Goal: Contribute content

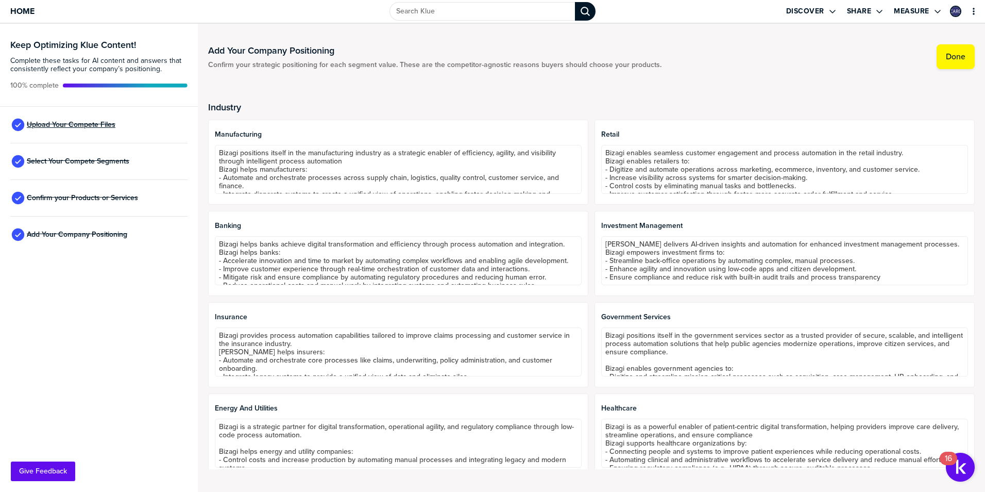
click at [67, 125] on span "Upload Your Compete Files" at bounding box center [71, 125] width 89 height 8
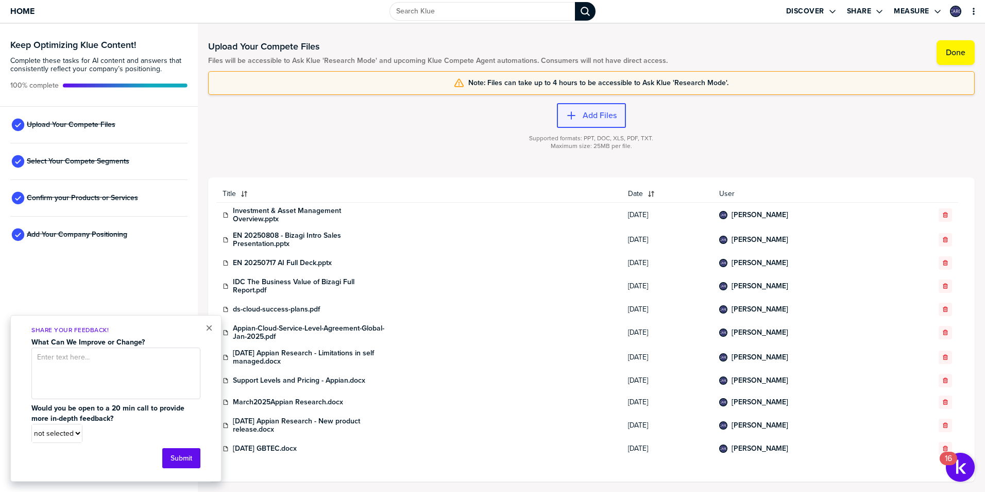
click at [566, 112] on icon "button" at bounding box center [571, 115] width 10 height 10
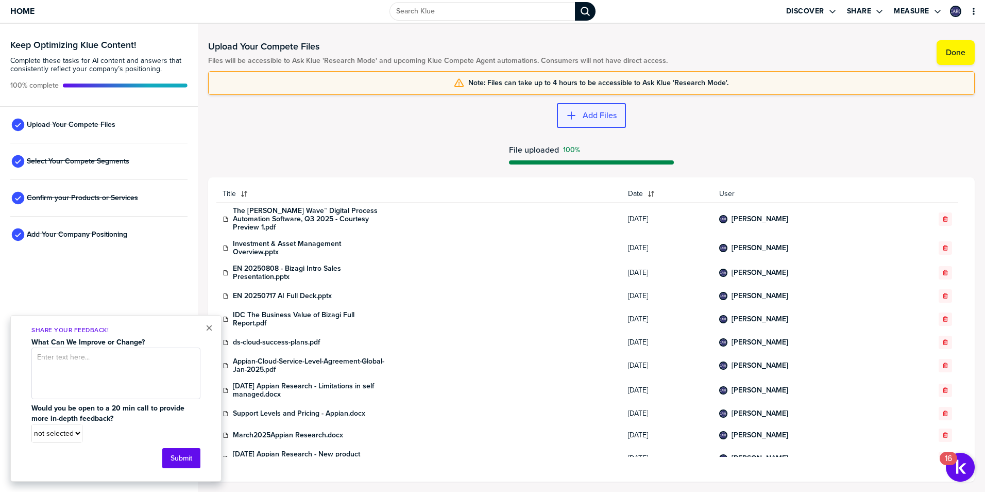
click at [582, 113] on div "button" at bounding box center [580, 115] width 6 height 10
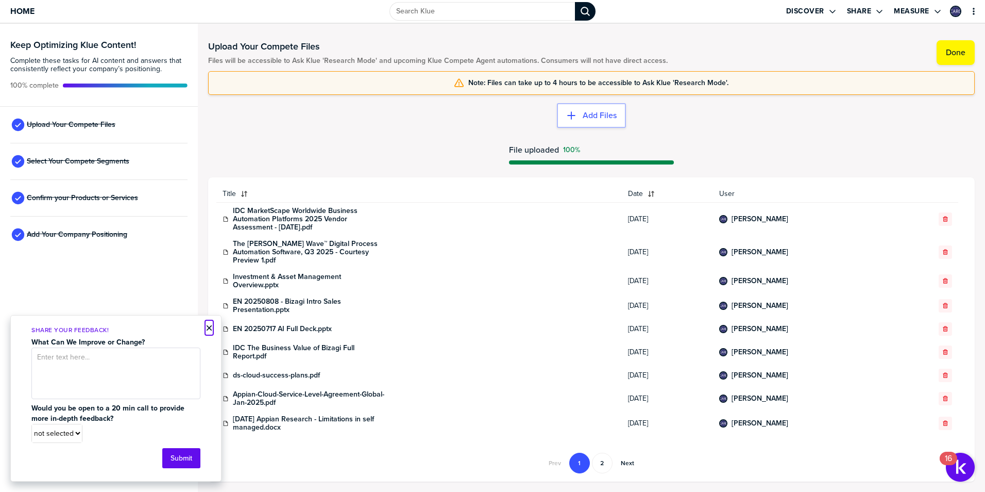
click at [207, 326] on button "×" at bounding box center [209, 328] width 7 height 12
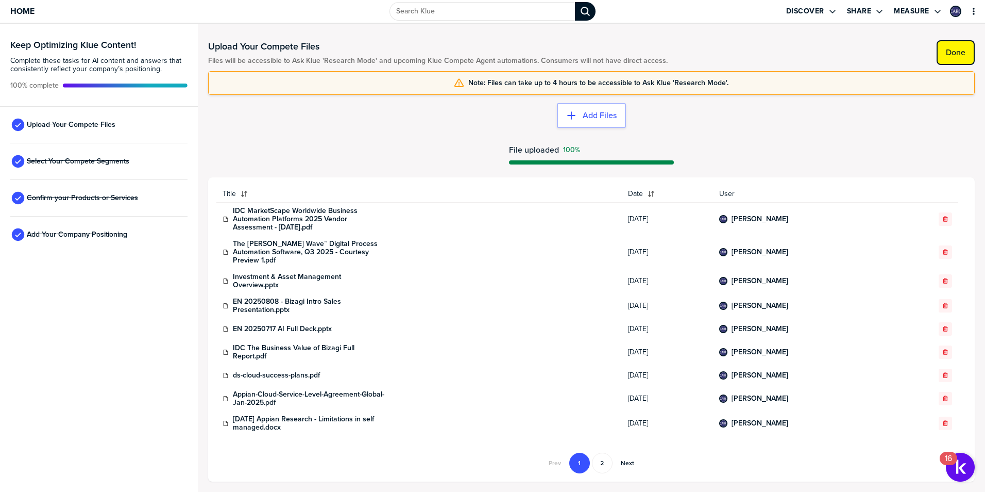
click at [963, 54] on label "Done" at bounding box center [956, 52] width 20 height 10
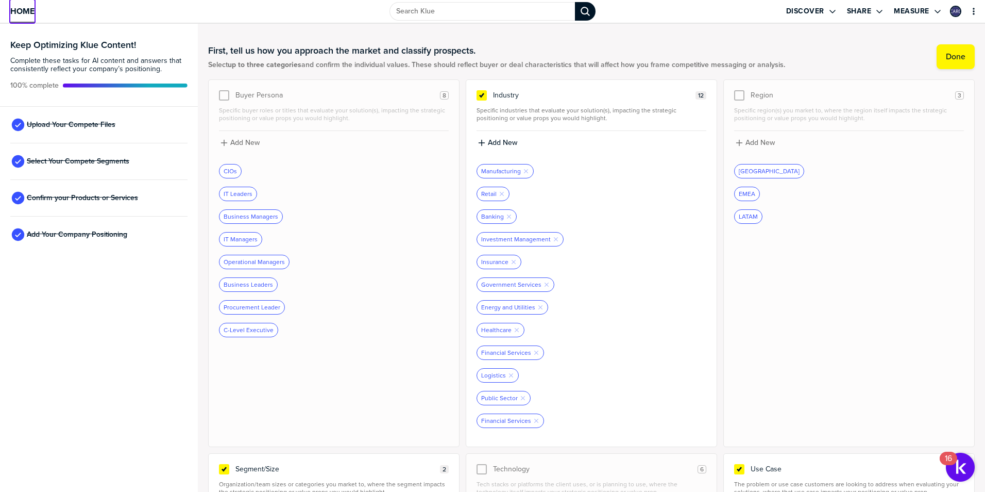
click at [26, 13] on span "Home" at bounding box center [22, 11] width 24 height 9
